Goal: Find specific page/section: Find specific page/section

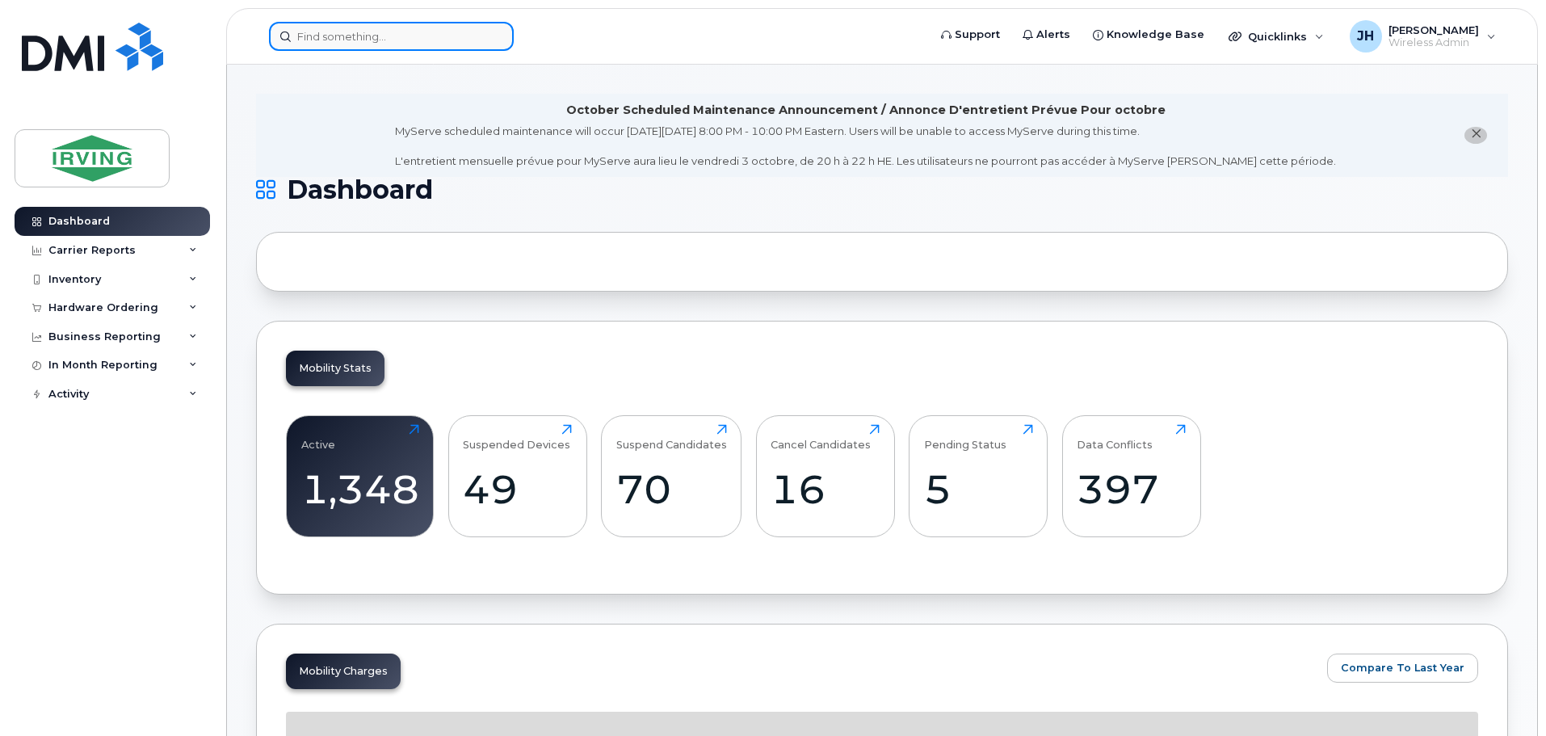
click at [391, 40] on input at bounding box center [391, 36] width 245 height 29
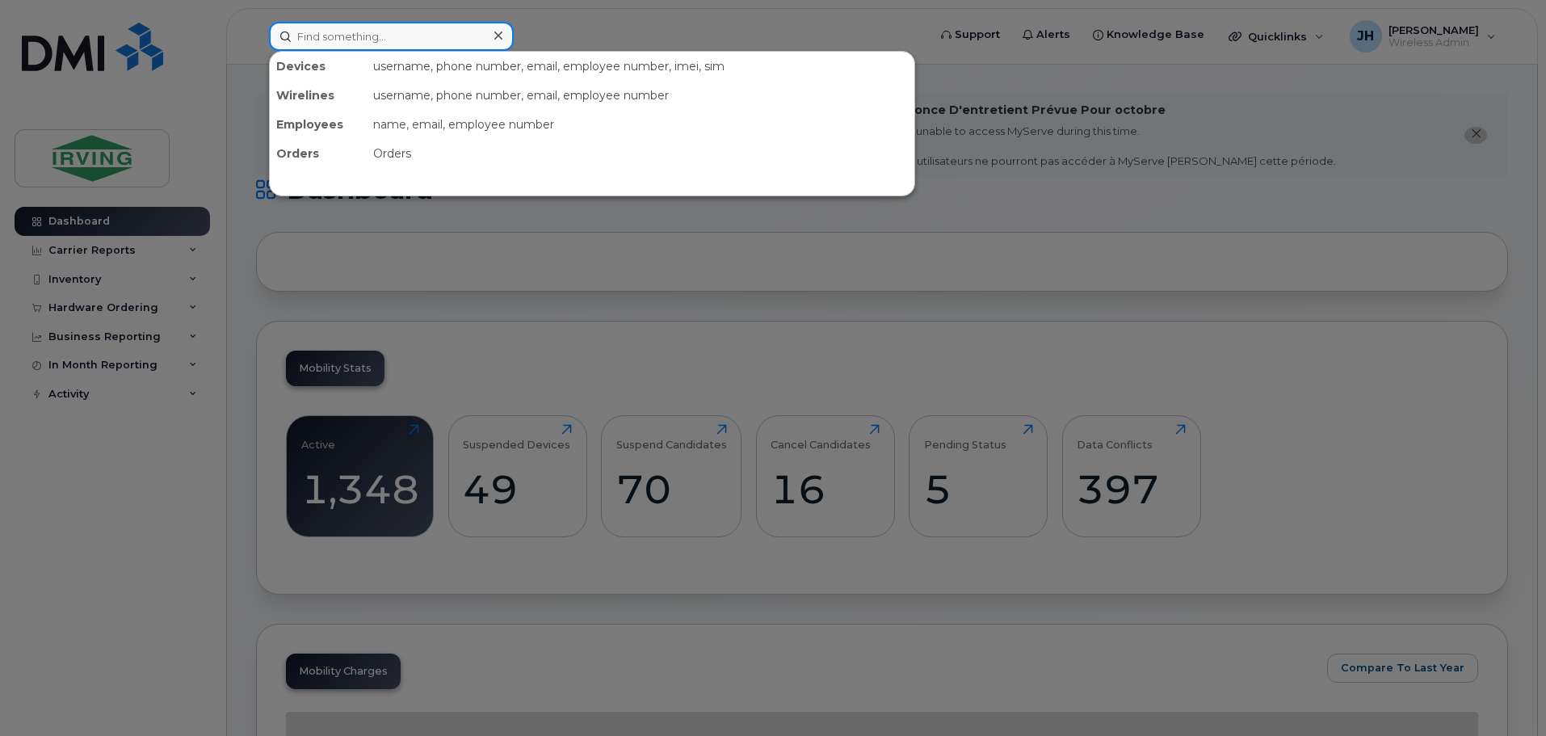
paste input "015141005015420"
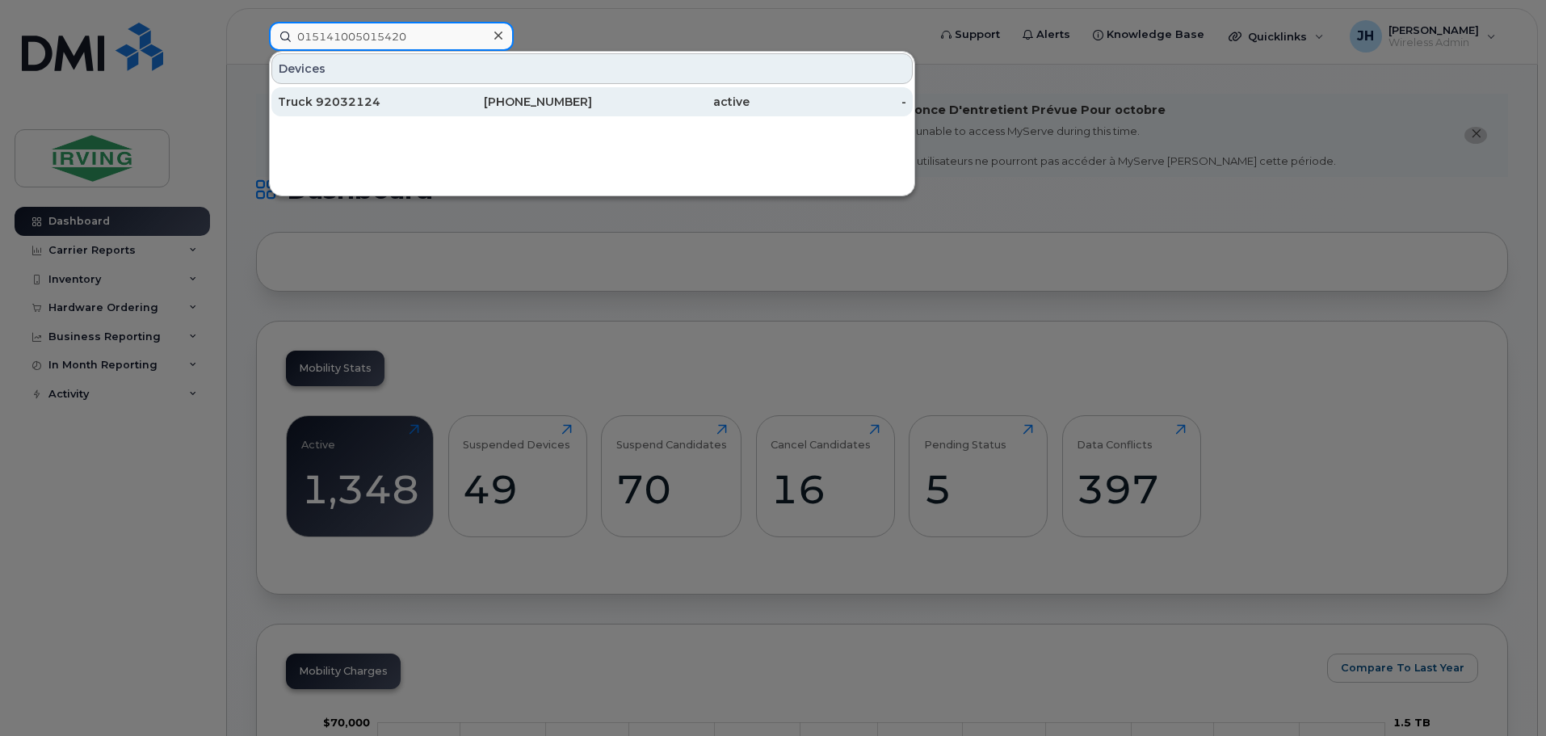
type input "015141005015420"
click at [512, 106] on div "782-324-0152" at bounding box center [514, 102] width 158 height 16
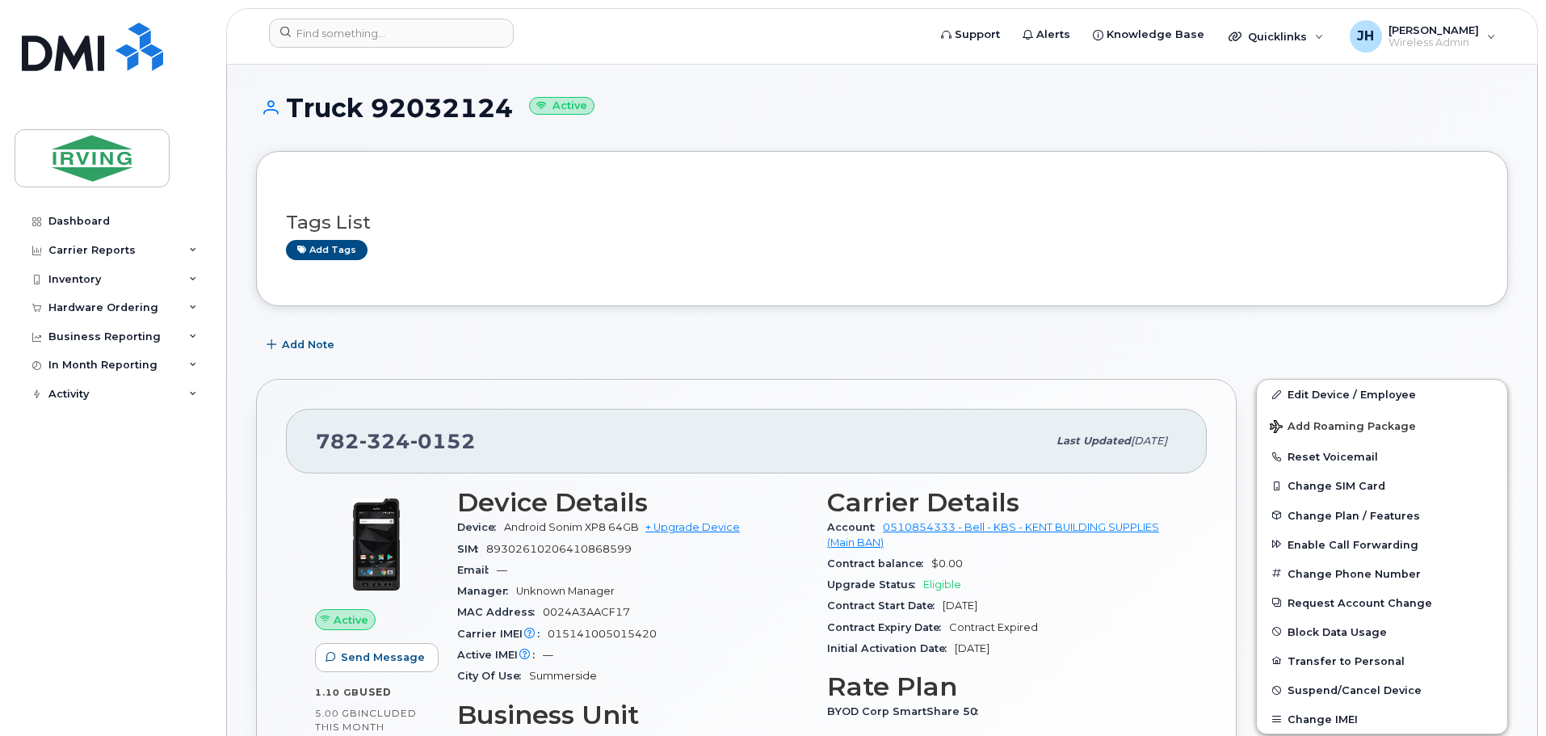
scroll to position [81, 0]
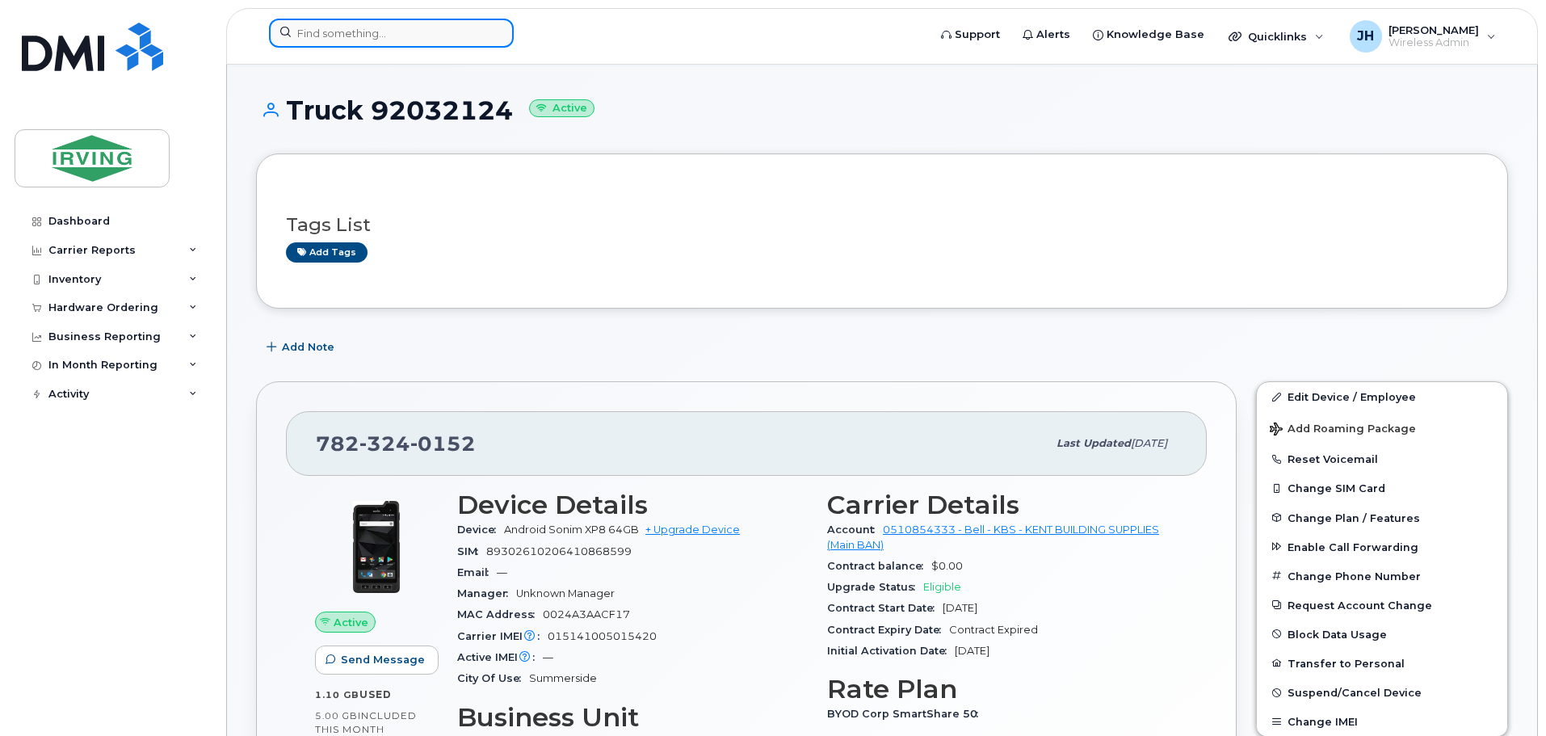
click at [410, 41] on input at bounding box center [391, 33] width 245 height 29
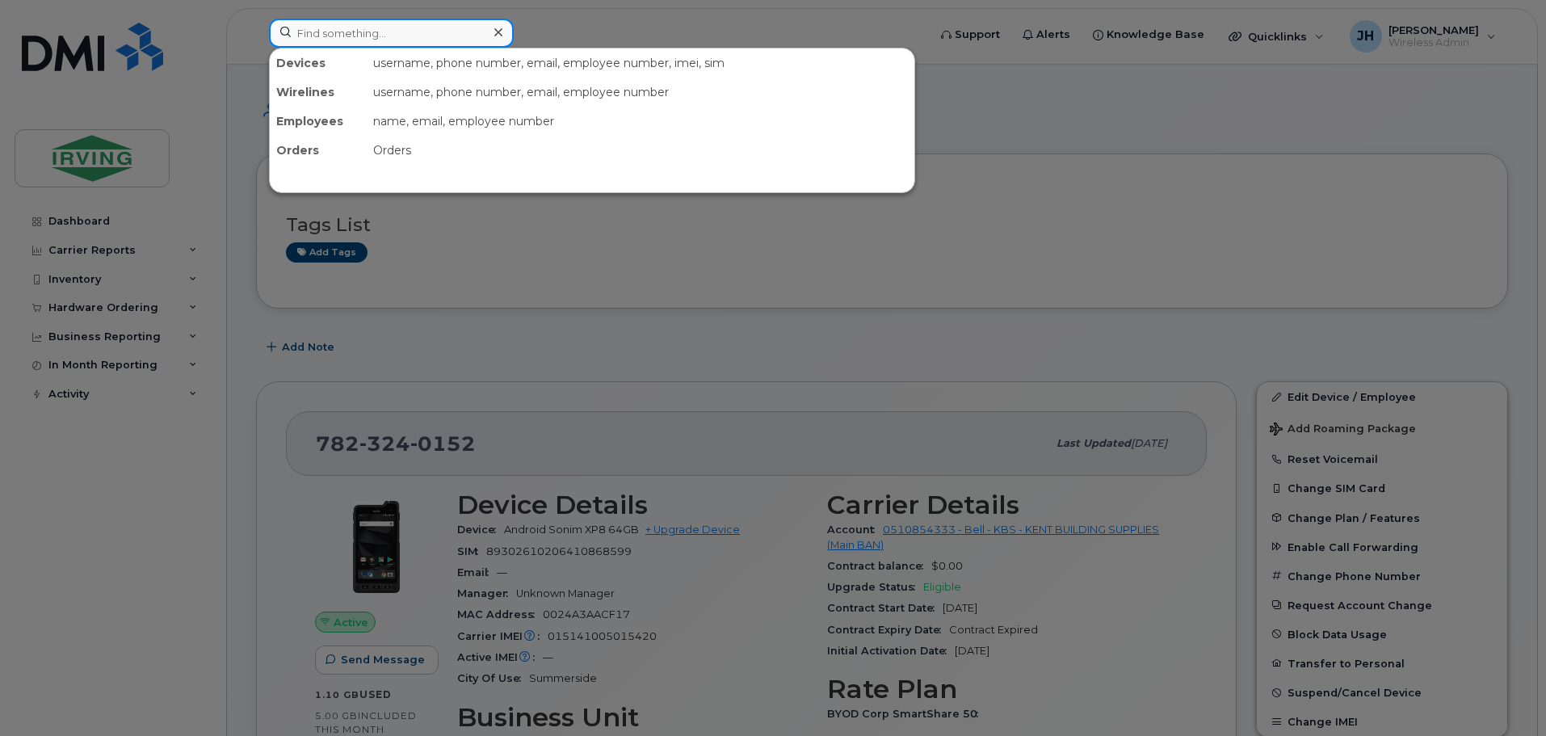
paste input "015141005014514"
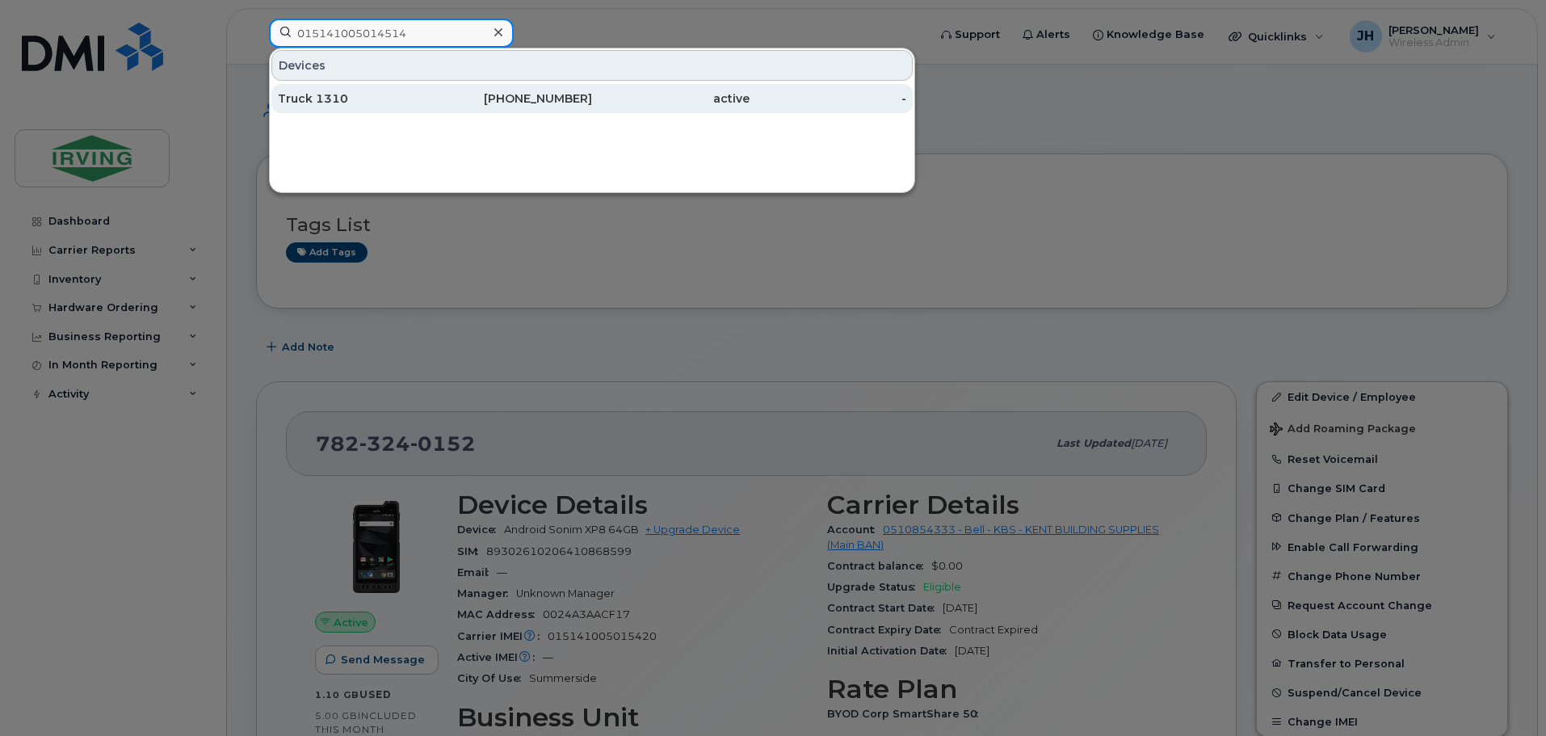
type input "015141005014514"
drag, startPoint x: 392, startPoint y: 103, endPoint x: 303, endPoint y: 112, distance: 89.4
click at [392, 103] on div "Truck 1310" at bounding box center [357, 98] width 158 height 16
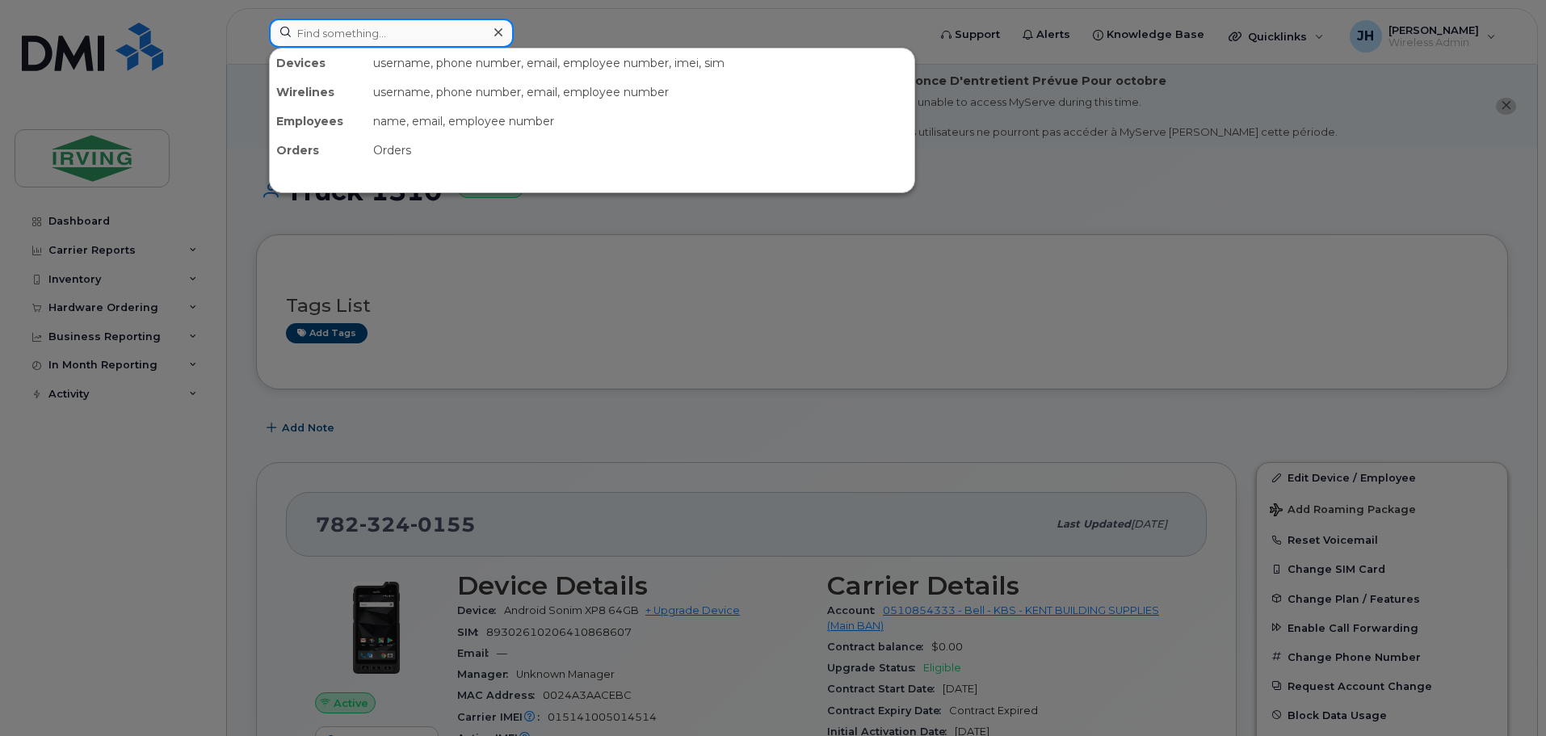
click at [389, 38] on input at bounding box center [391, 33] width 245 height 29
paste input "016185000315771"
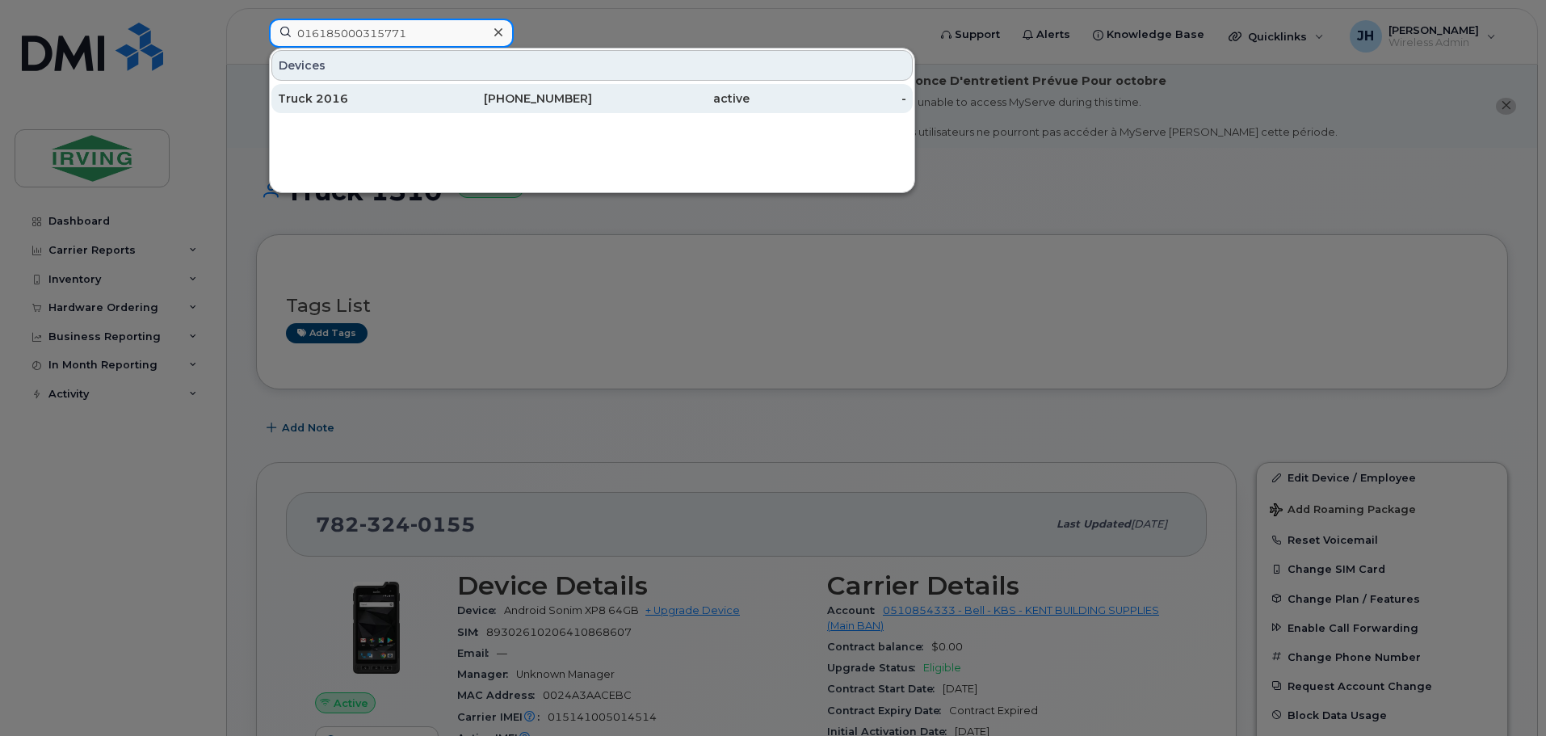
type input "016185000315771"
click at [388, 101] on div "Truck 2016" at bounding box center [357, 98] width 158 height 16
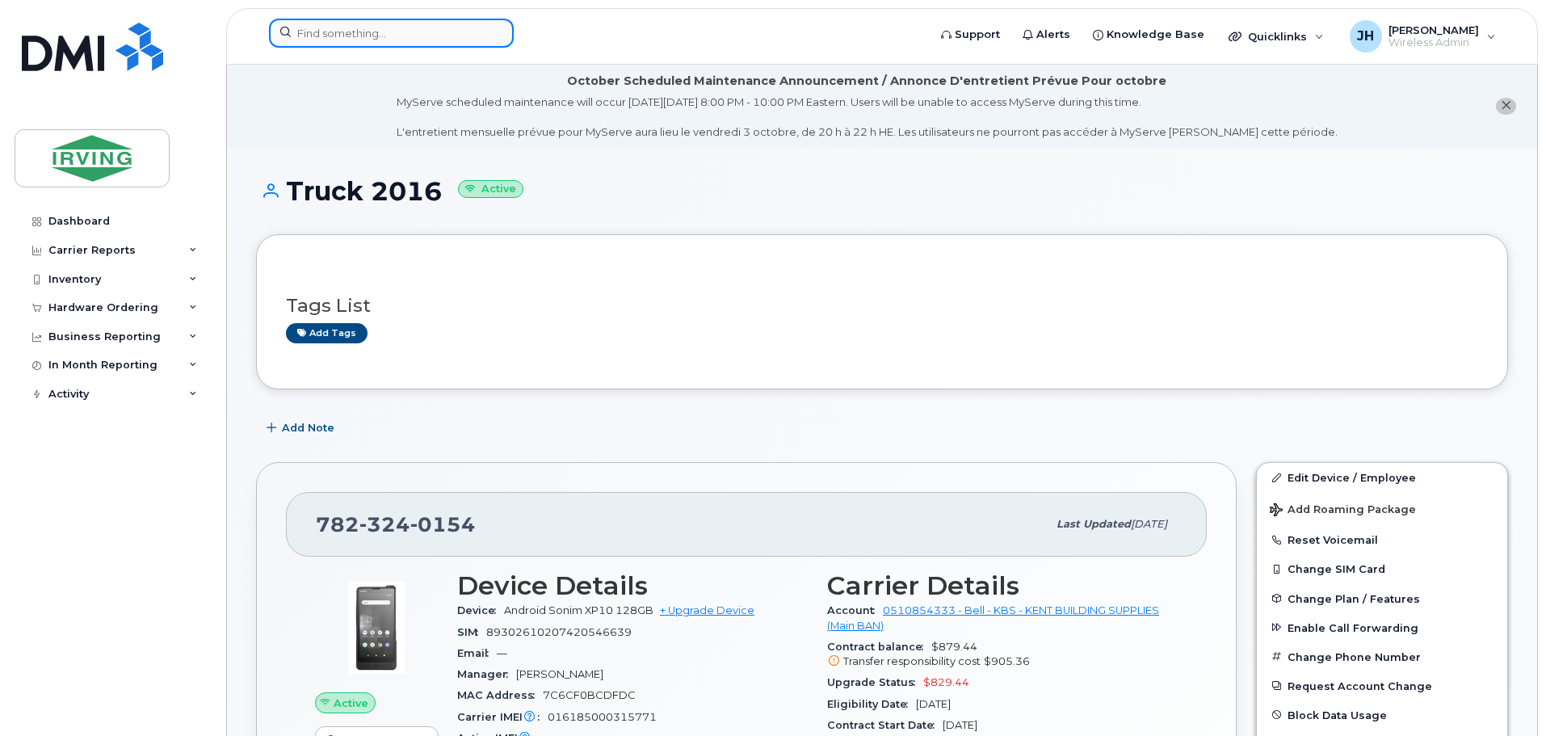
click at [415, 38] on input at bounding box center [391, 33] width 245 height 29
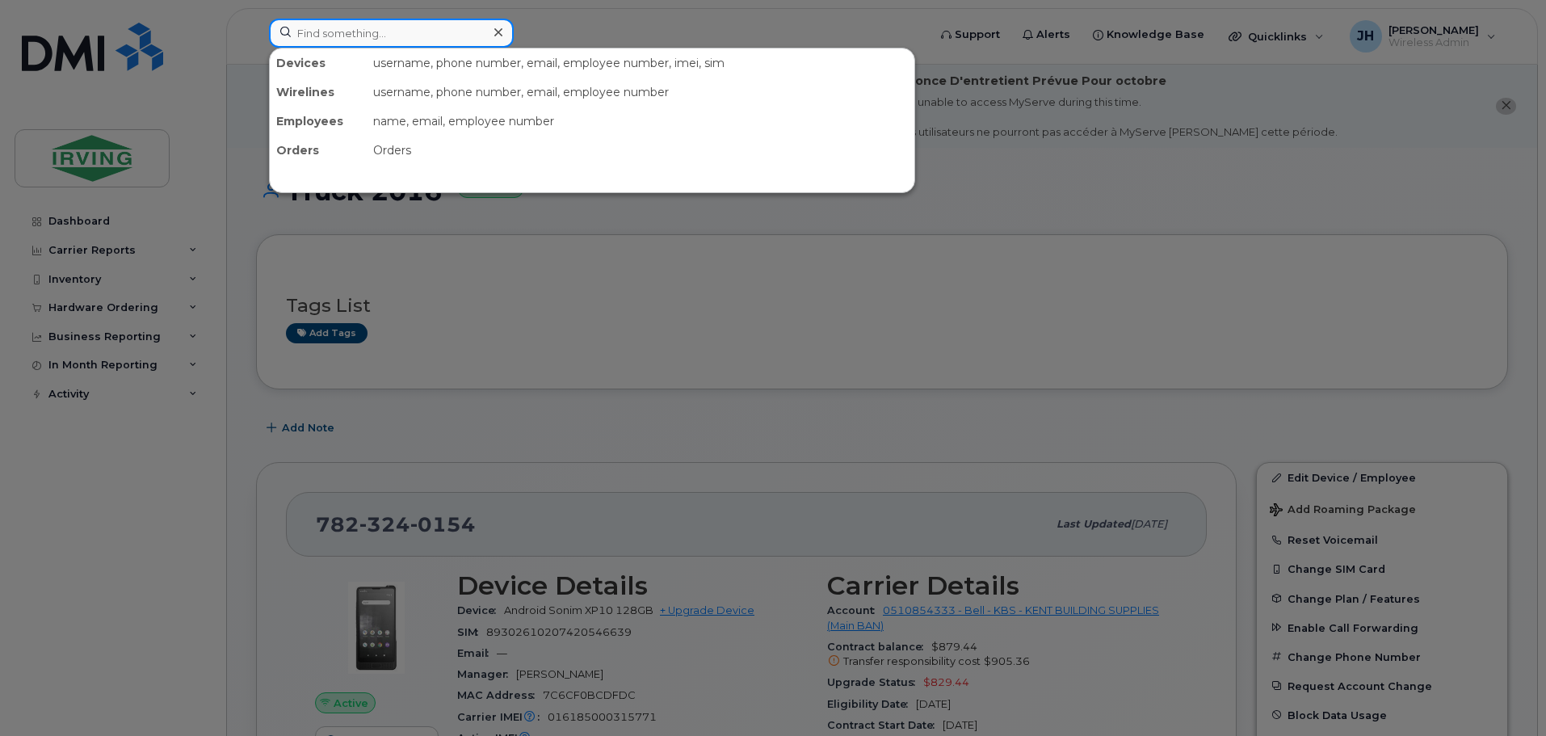
paste input "016185000305145"
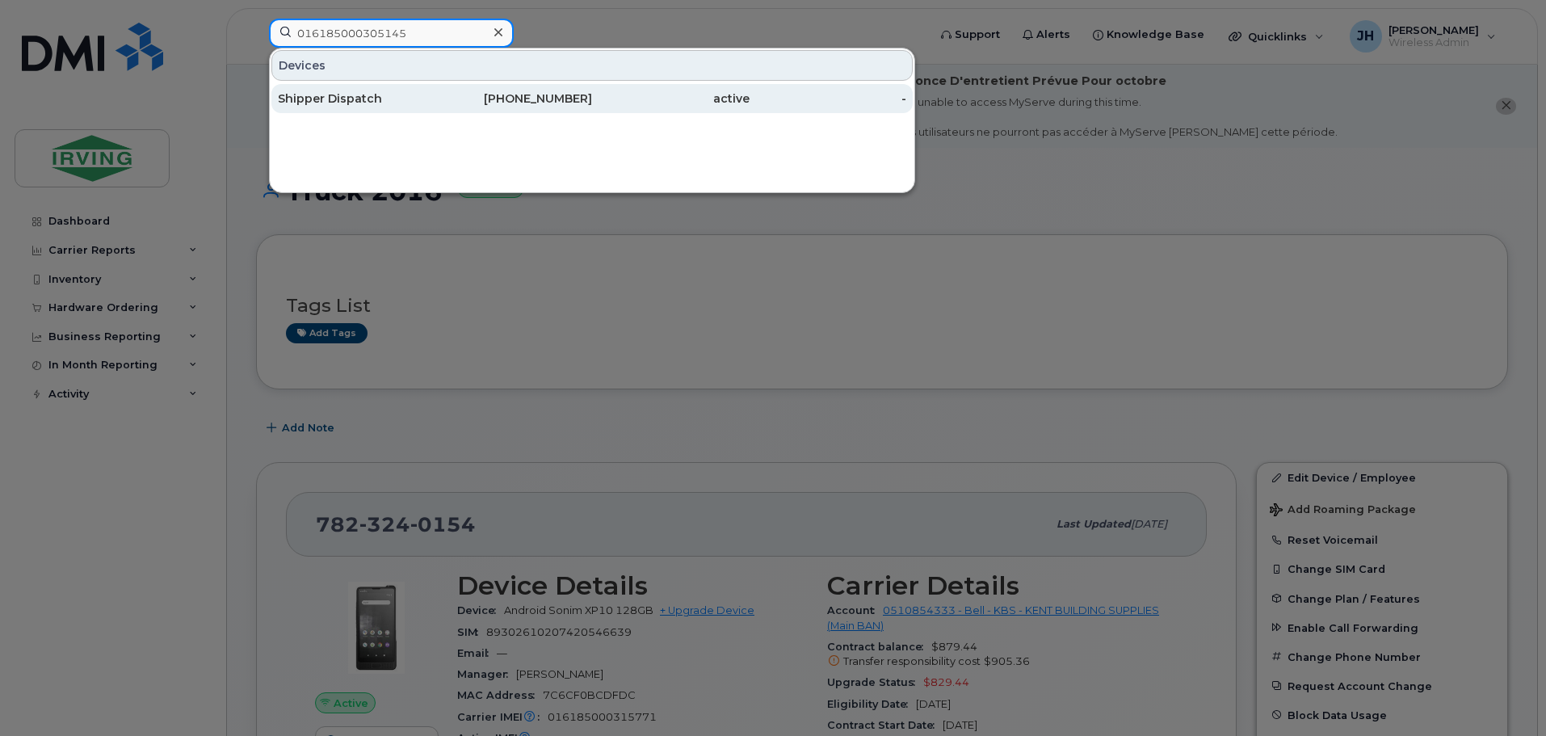
type input "016185000305145"
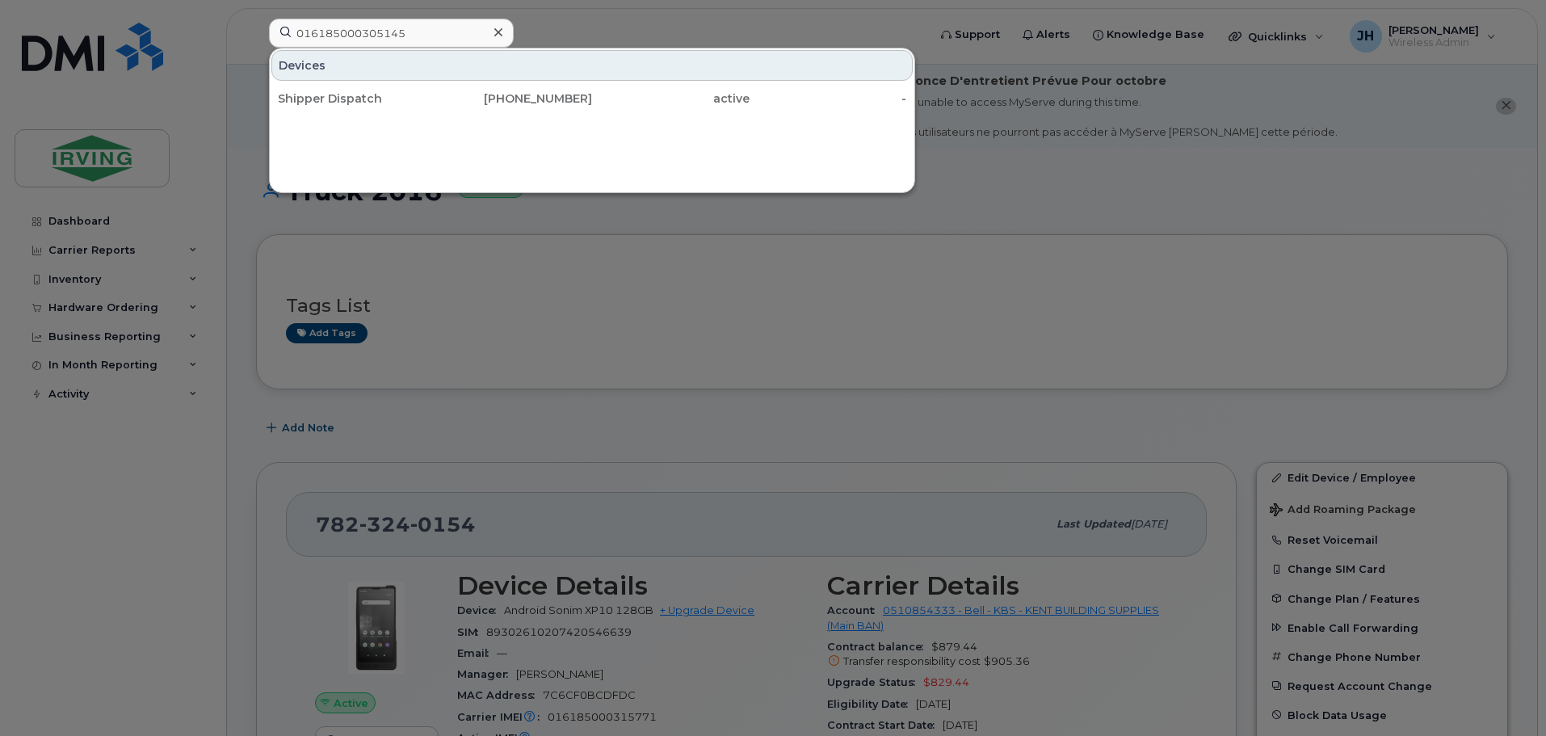
drag, startPoint x: 399, startPoint y: 103, endPoint x: 78, endPoint y: 151, distance: 324.4
click at [399, 103] on div "Shipper Dispatch" at bounding box center [357, 98] width 158 height 16
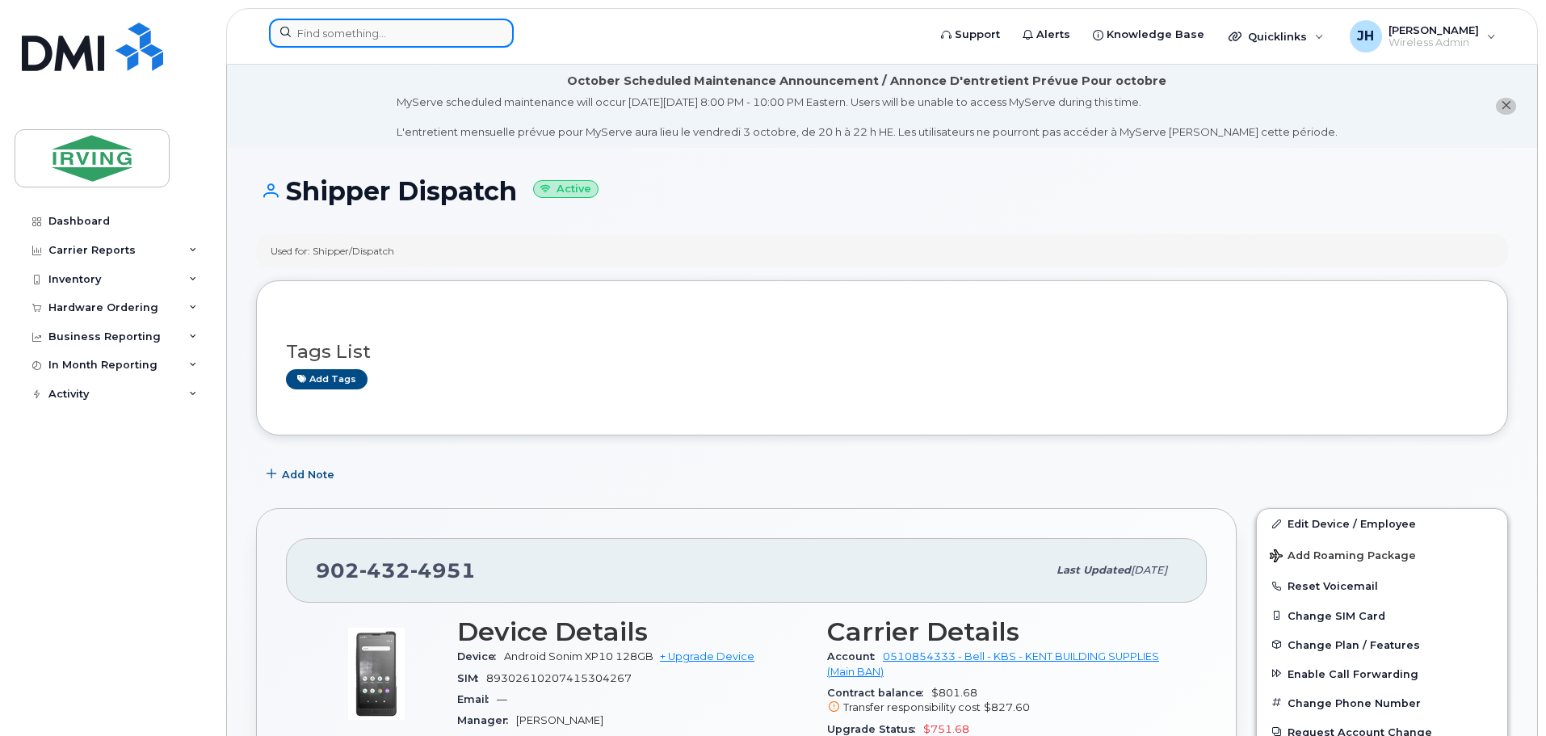
click at [400, 36] on input at bounding box center [391, 33] width 245 height 29
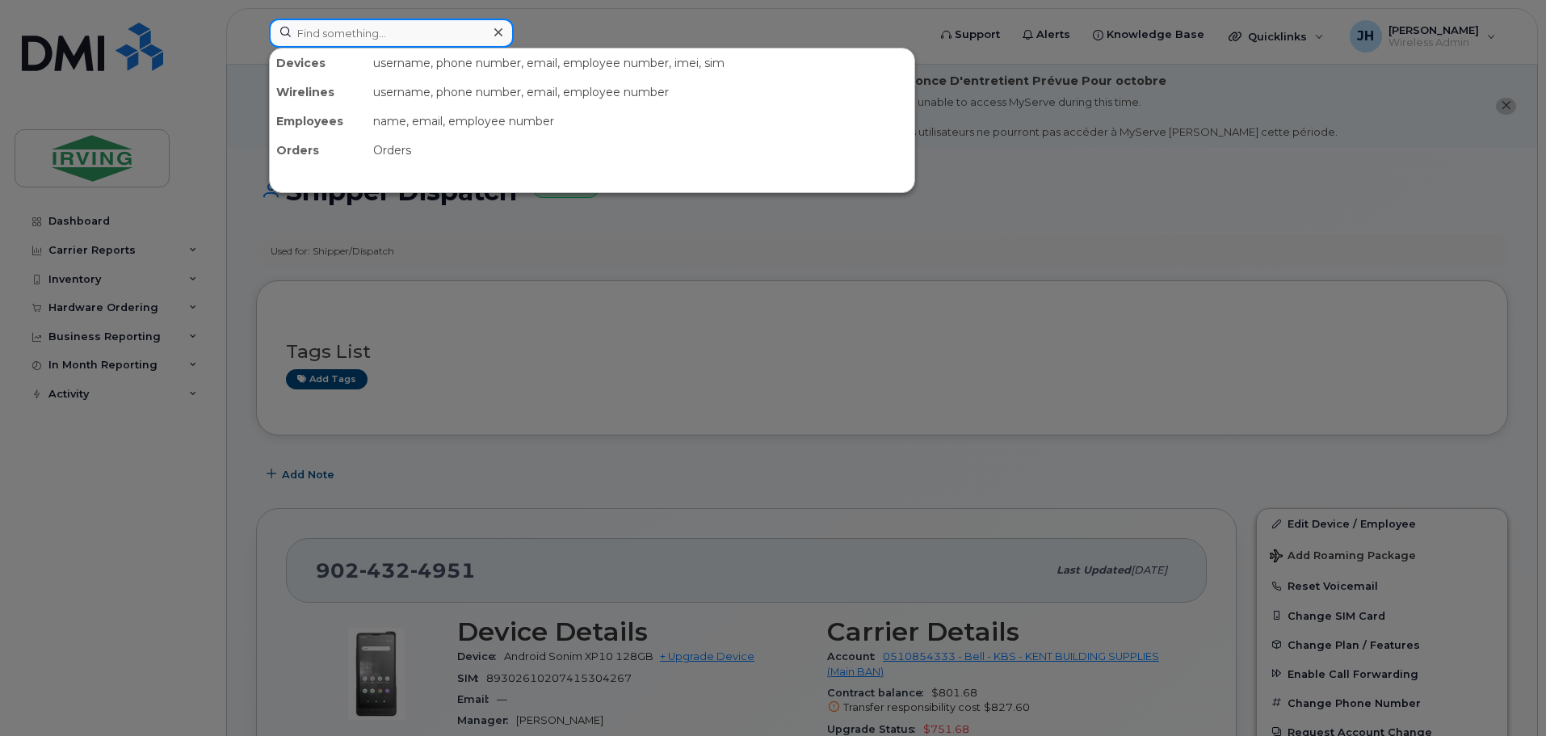
paste input "015141009936464"
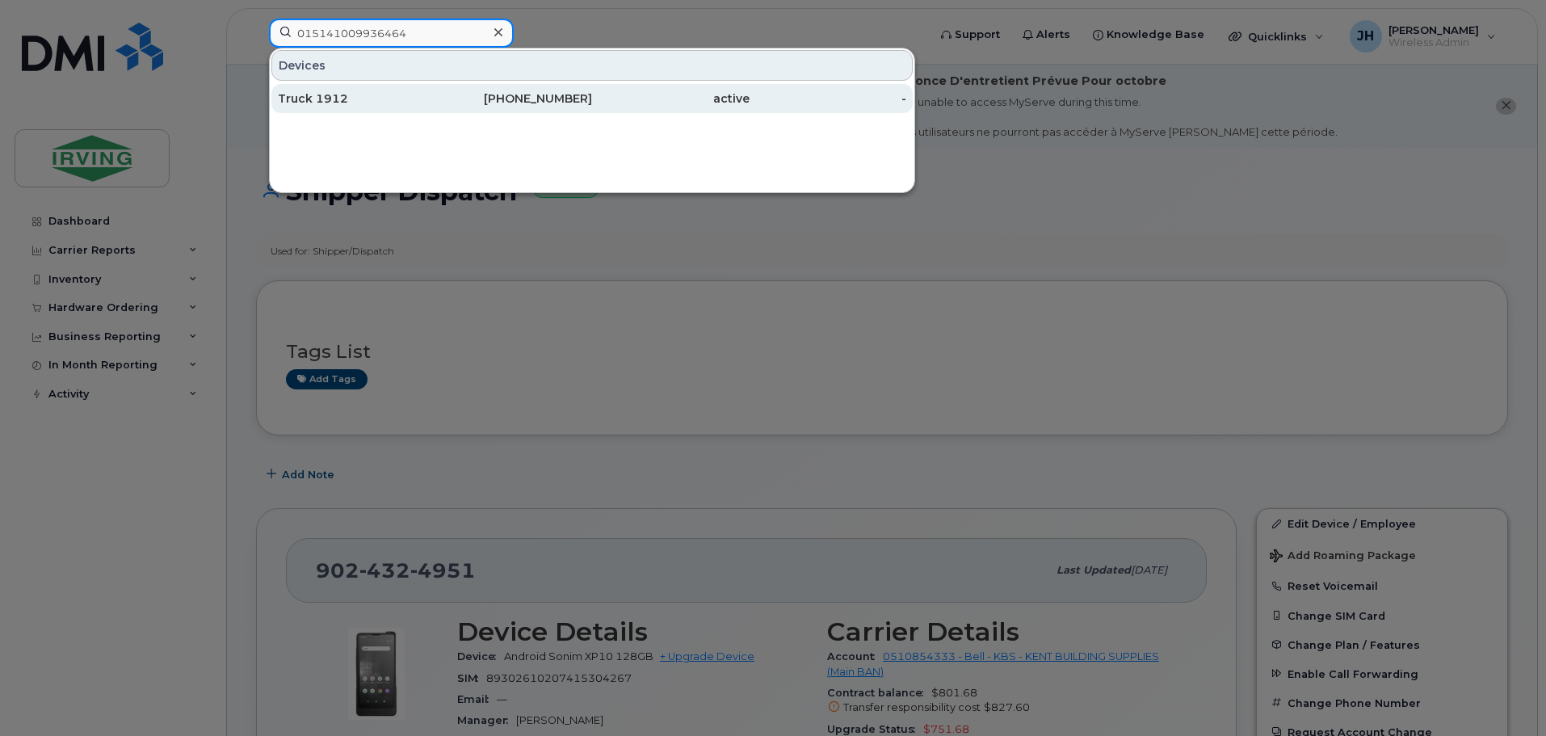
type input "015141009936464"
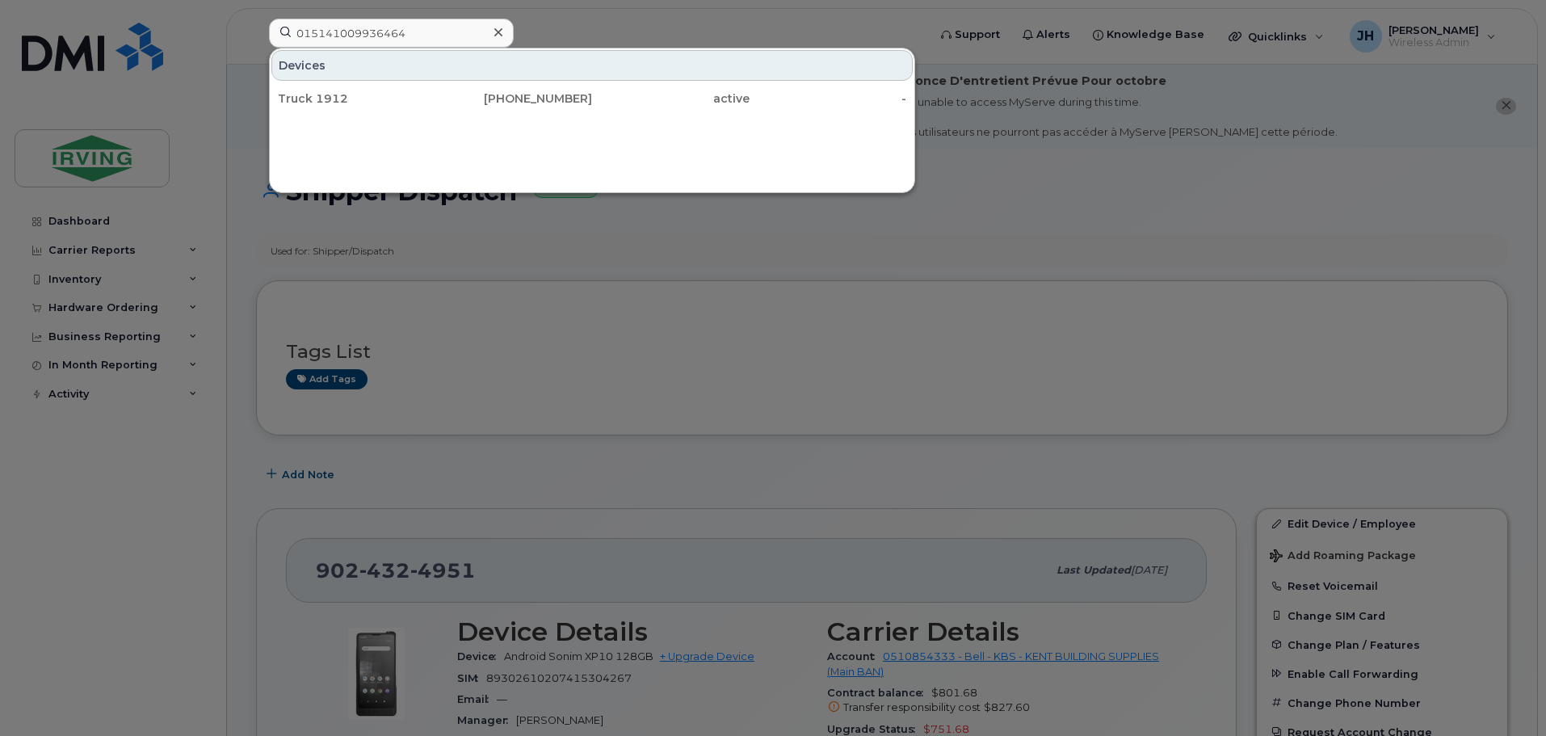
drag, startPoint x: 369, startPoint y: 98, endPoint x: 259, endPoint y: 120, distance: 113.0
click at [369, 98] on div "Truck 1912" at bounding box center [357, 98] width 158 height 16
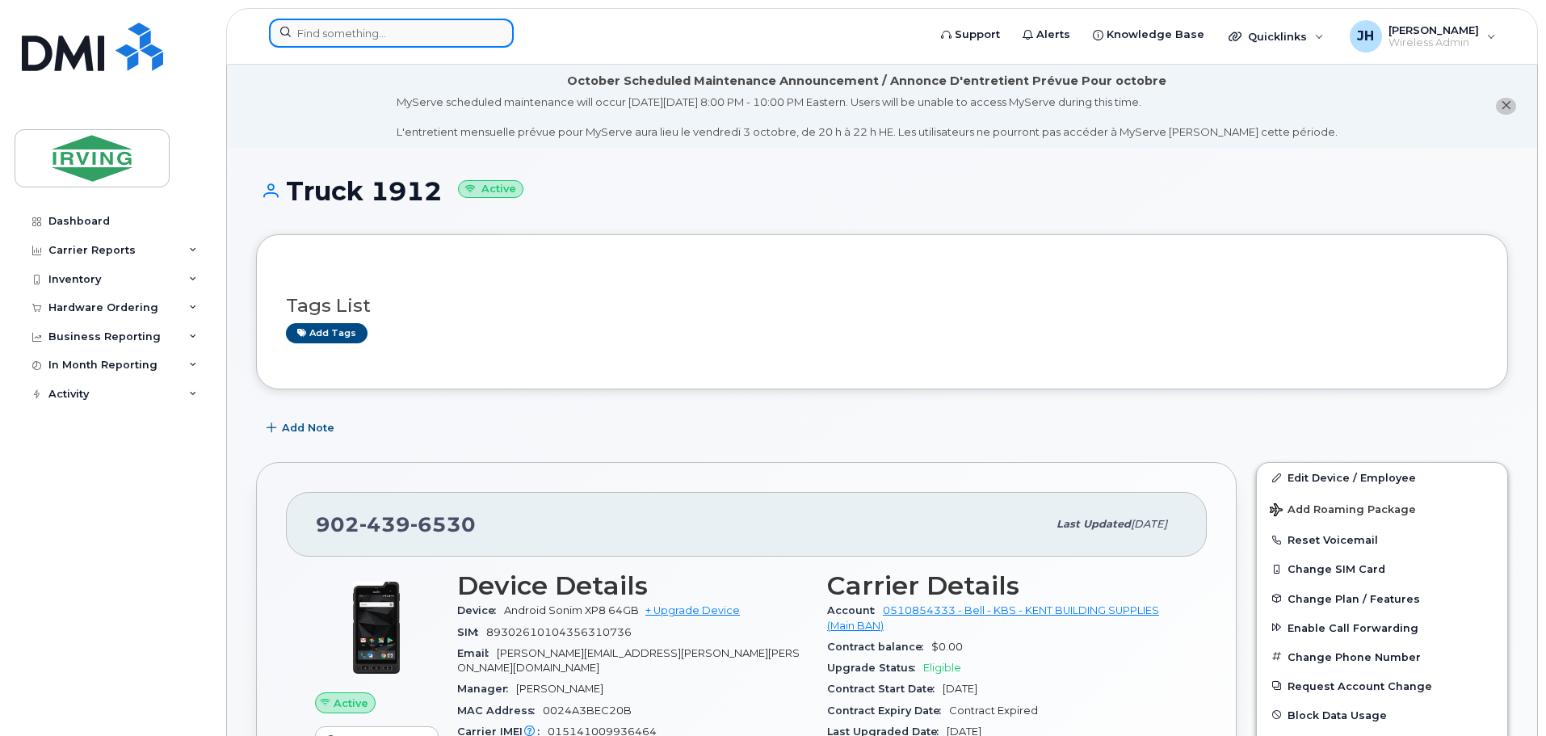
click at [327, 36] on input at bounding box center [391, 33] width 245 height 29
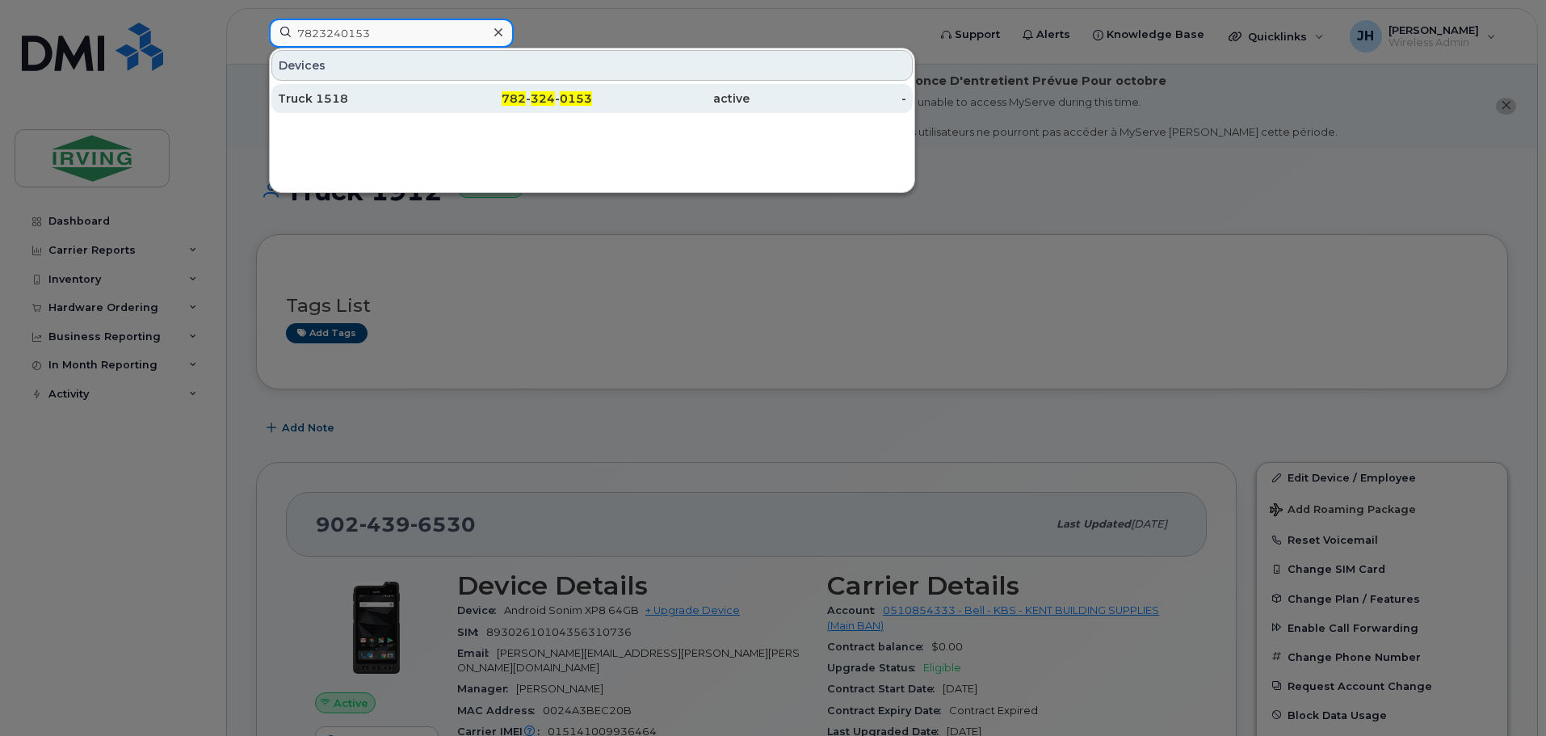
type input "7823240153"
click at [418, 98] on div "Truck 1518" at bounding box center [357, 98] width 158 height 16
